Goal: Information Seeking & Learning: Learn about a topic

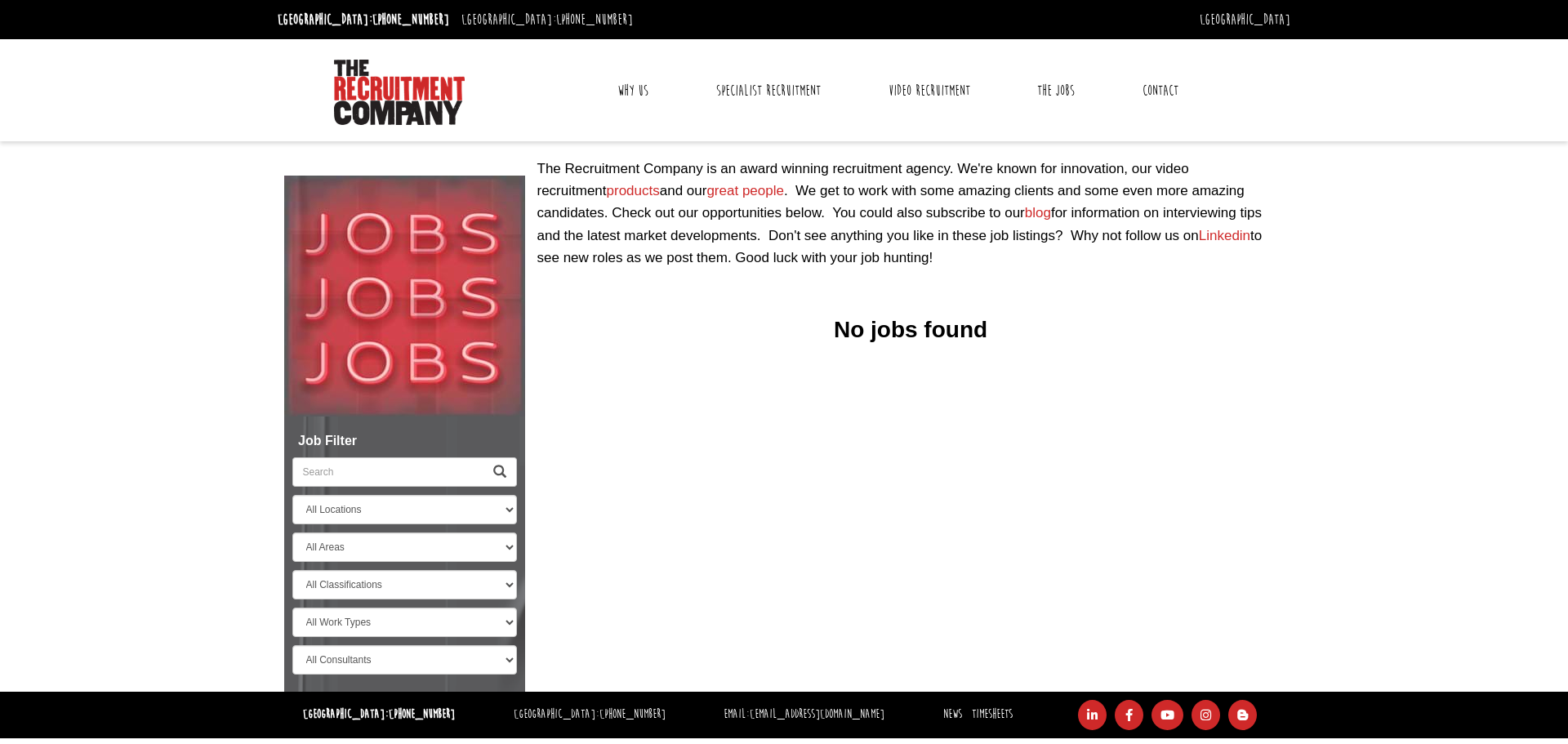
select select "[GEOGRAPHIC_DATA]"
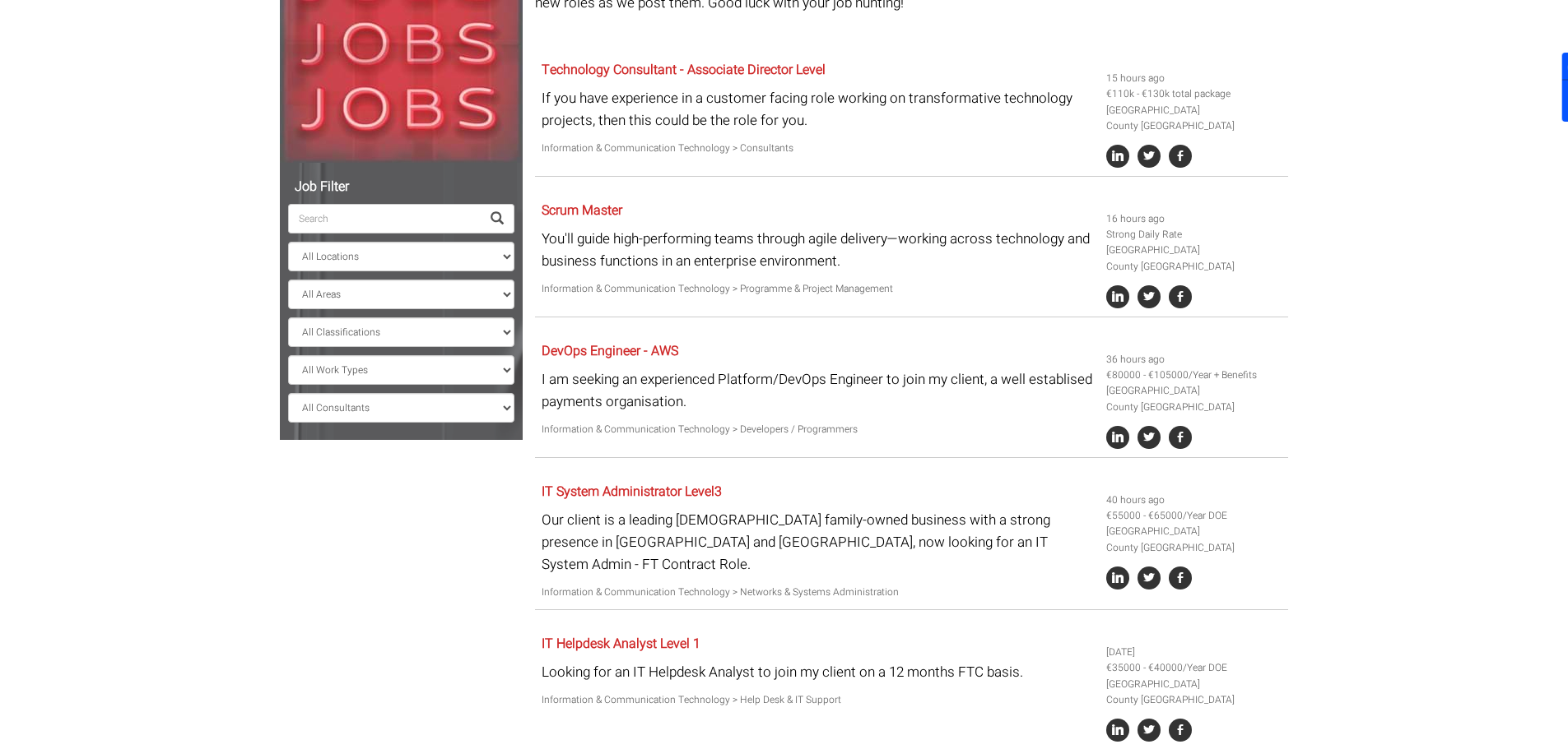
scroll to position [247, 0]
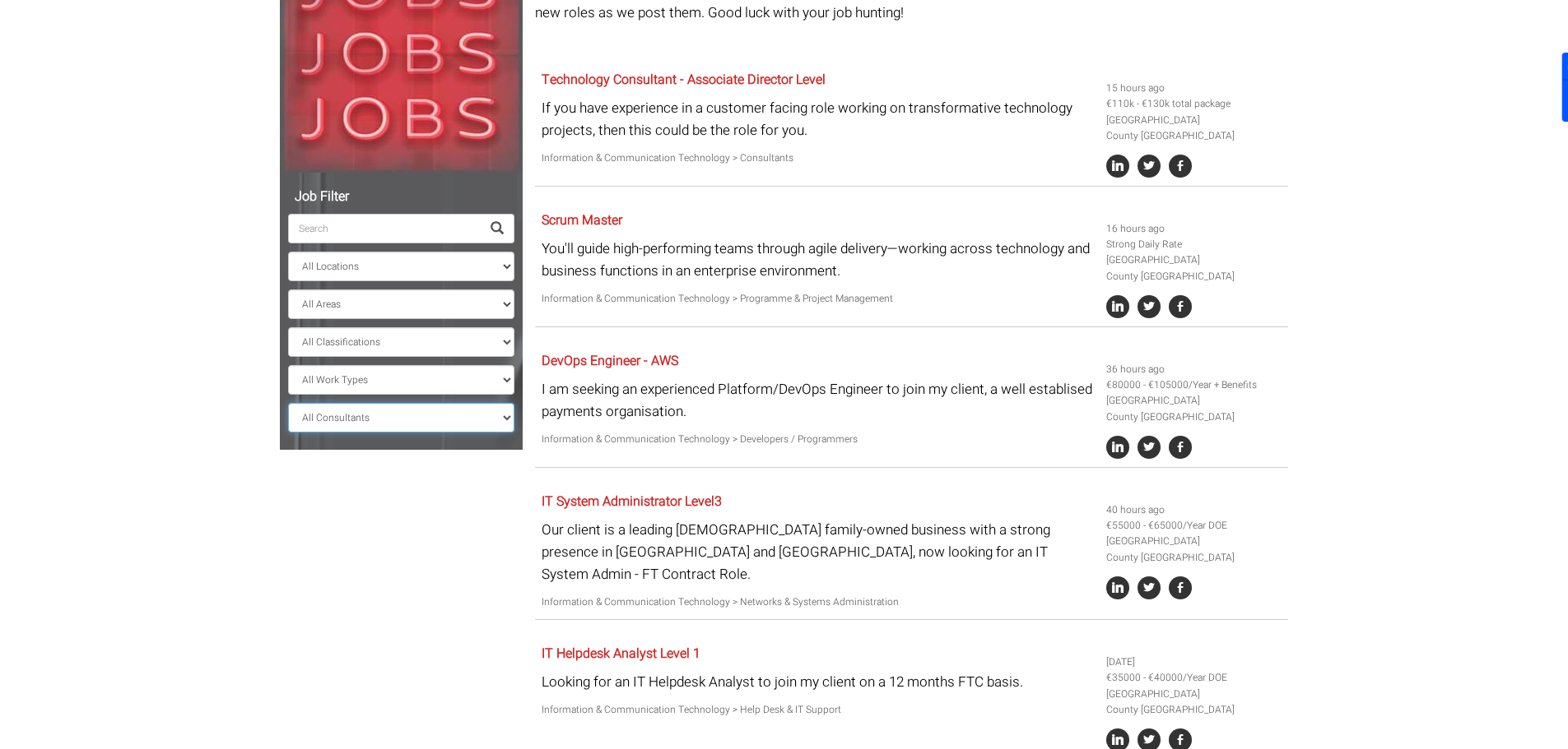
click at [371, 420] on select "All Consultants [PERSON_NAME] - Infrastructure, Cloud & DevOps, Contract [PERSO…" at bounding box center [401, 417] width 226 height 29
click at [445, 428] on select "All Consultants Adam - Infrastructure, Cloud & DevOps, Contract Amanda - Infras…" at bounding box center [401, 417] width 226 height 29
select select "[PERSON_NAME]"
click at [288, 403] on select "All Consultants Adam - Infrastructure, Cloud & DevOps, Contract Amanda - Infras…" at bounding box center [401, 417] width 226 height 29
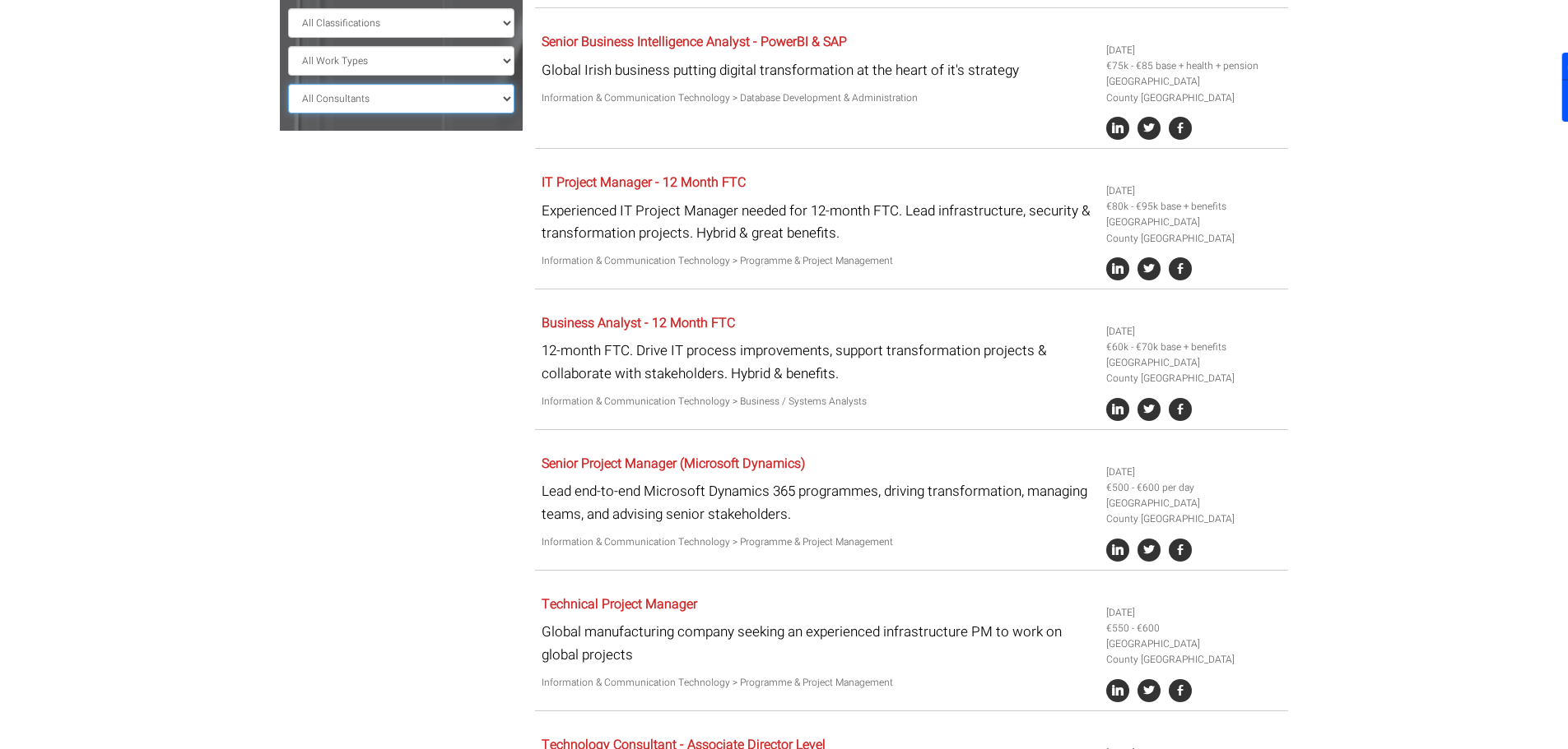
scroll to position [575, 0]
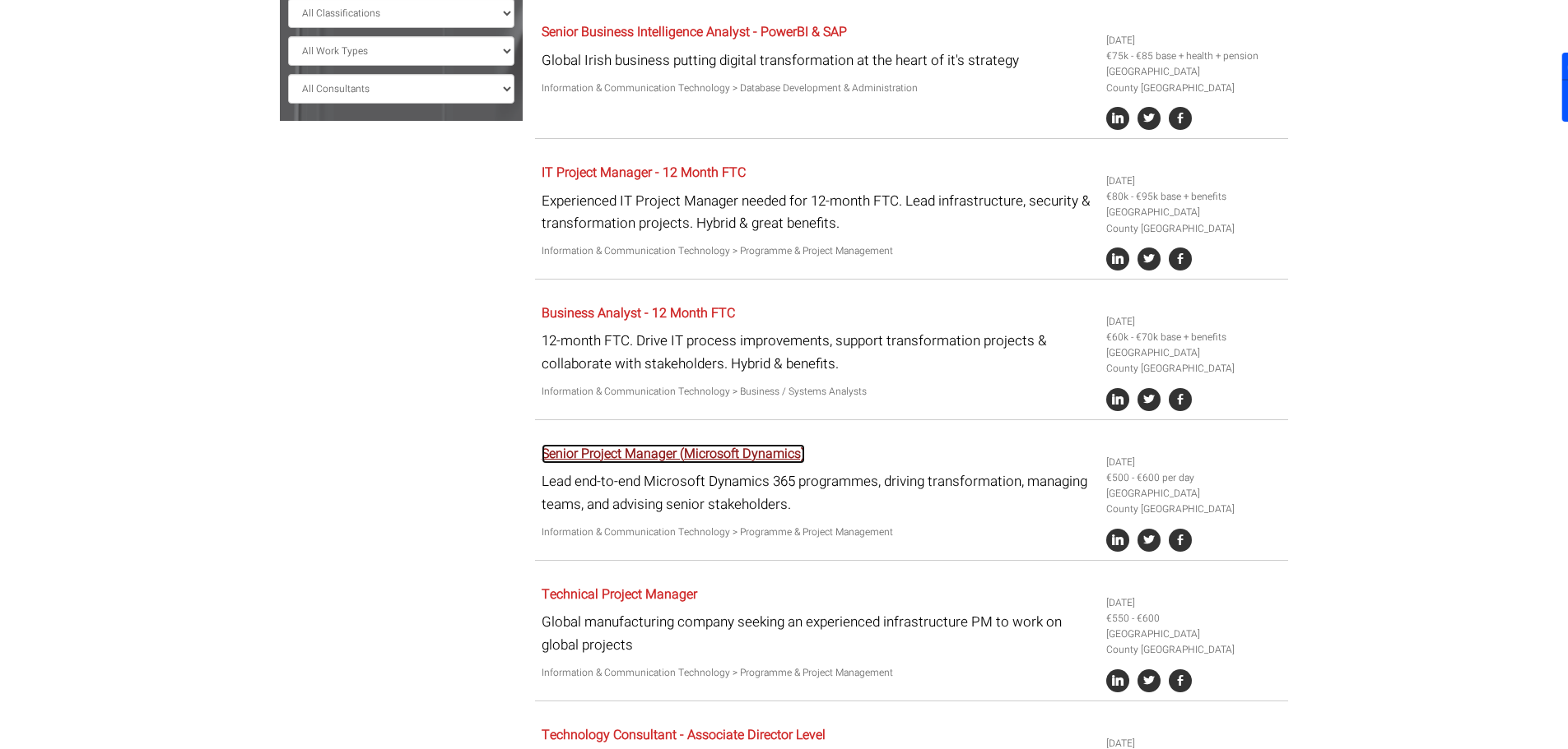
click at [735, 452] on link "Senior Project Manager (Microsoft Dynamics)" at bounding box center [673, 453] width 263 height 19
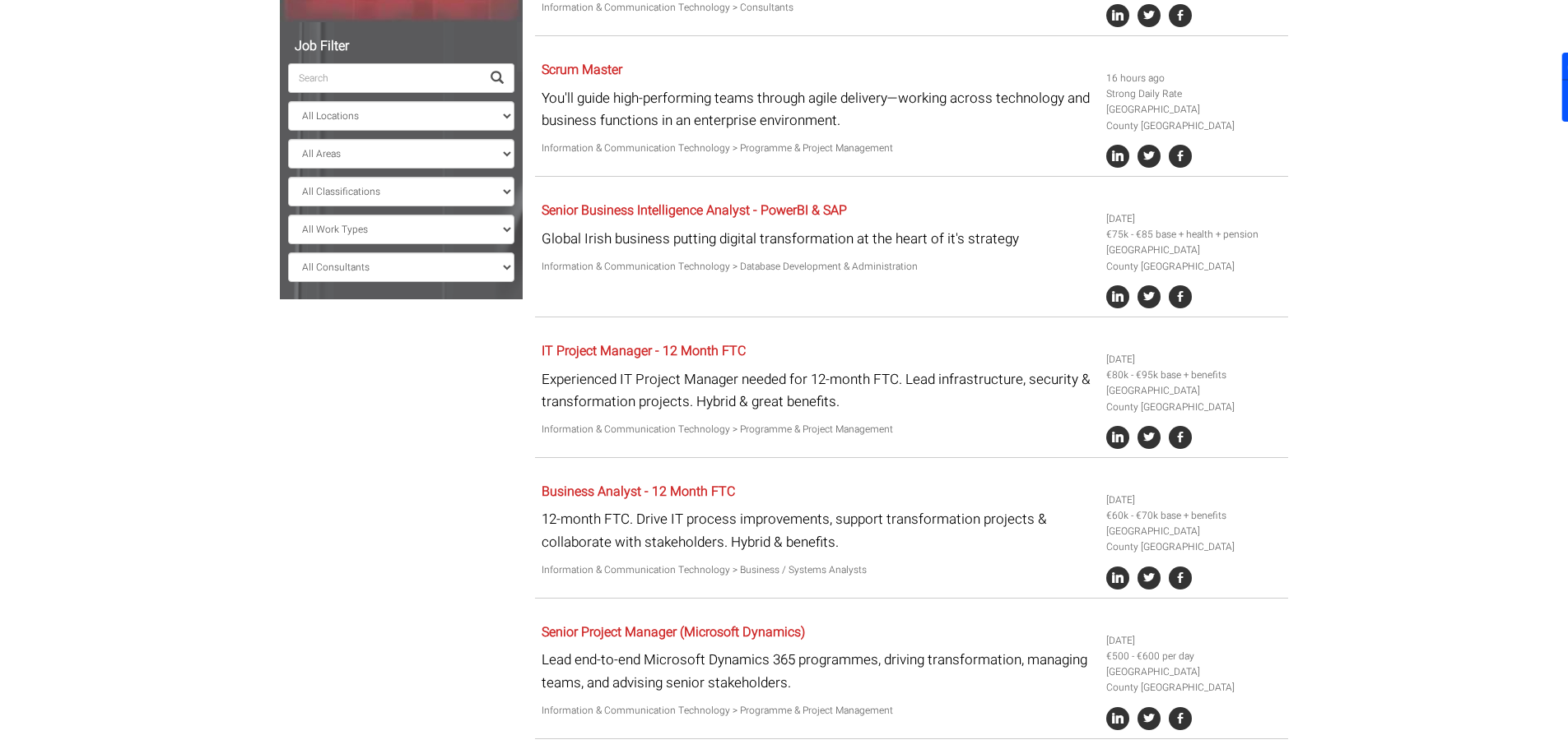
scroll to position [404, 0]
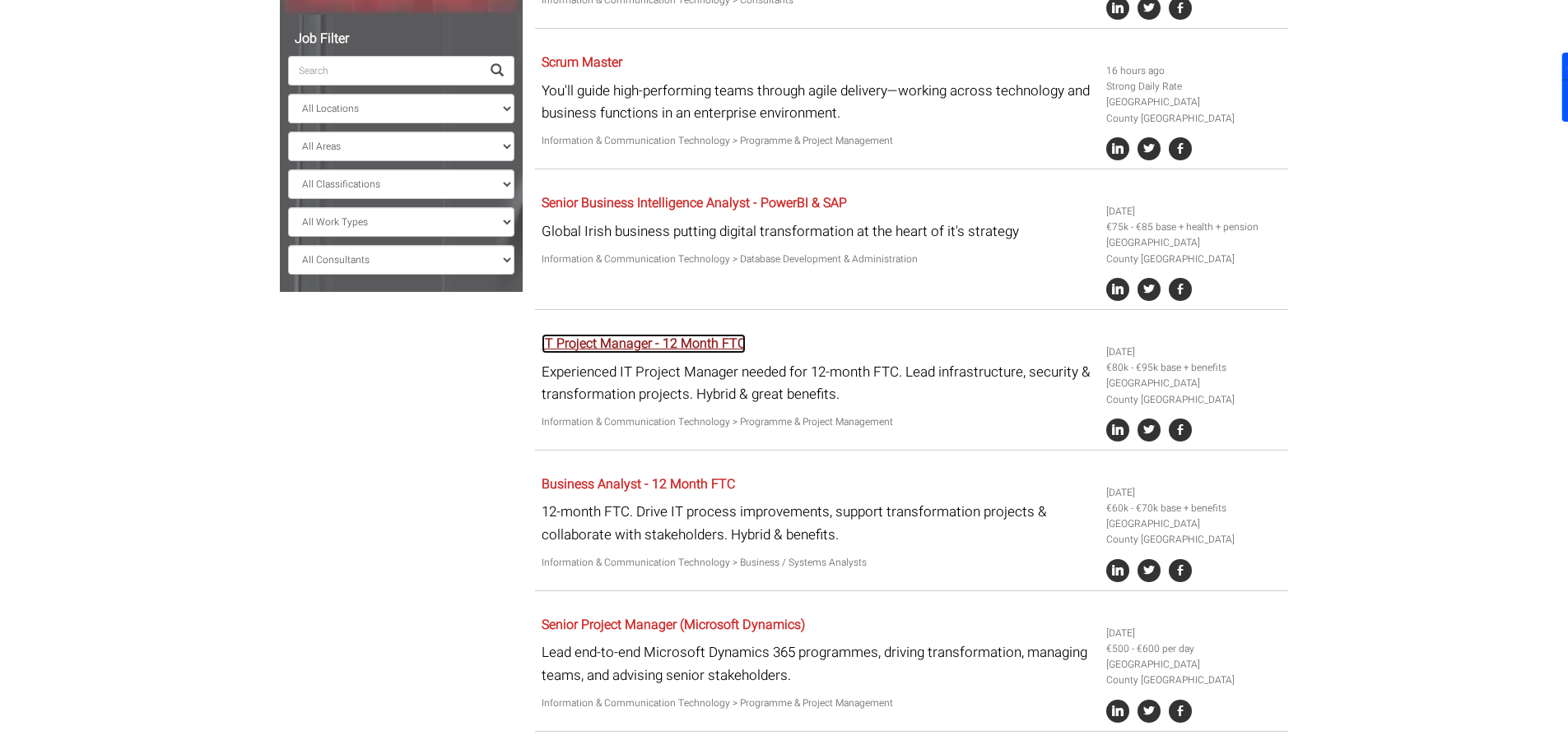
drag, startPoint x: 688, startPoint y: 336, endPoint x: 682, endPoint y: 305, distance: 31.6
click at [688, 336] on link "IT Project Manager - 12 Month FTC" at bounding box center [643, 343] width 204 height 19
